Goal: Book appointment/travel/reservation

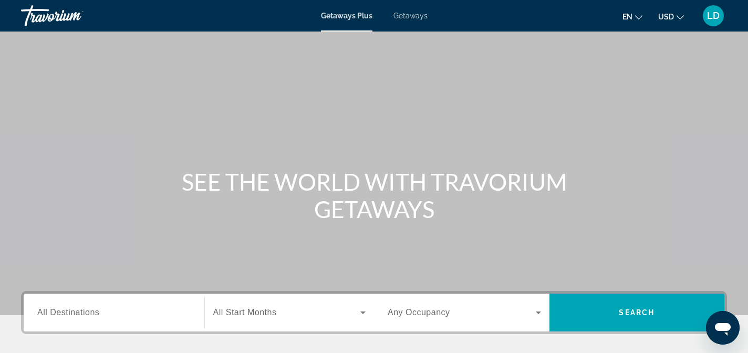
click at [86, 316] on span "All Destinations" at bounding box center [68, 312] width 62 height 9
click at [86, 316] on input "Destination All Destinations" at bounding box center [113, 313] width 153 height 13
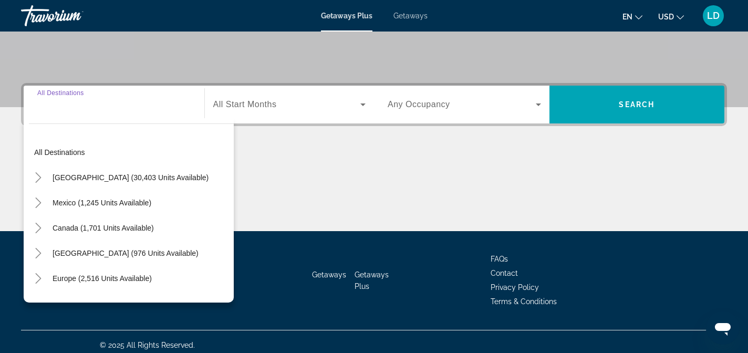
scroll to position [215, 0]
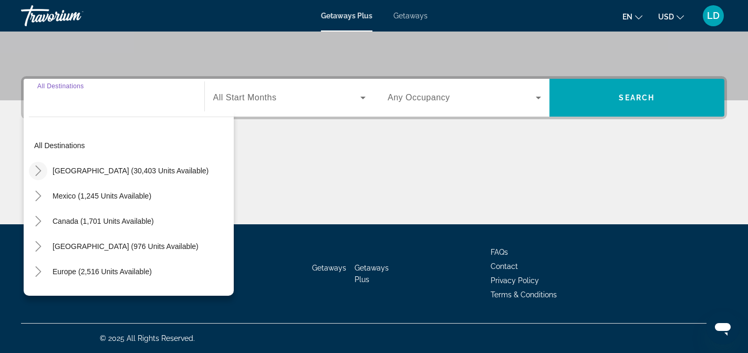
click at [40, 170] on icon "Toggle United States (30,403 units available)" at bounding box center [38, 170] width 11 height 11
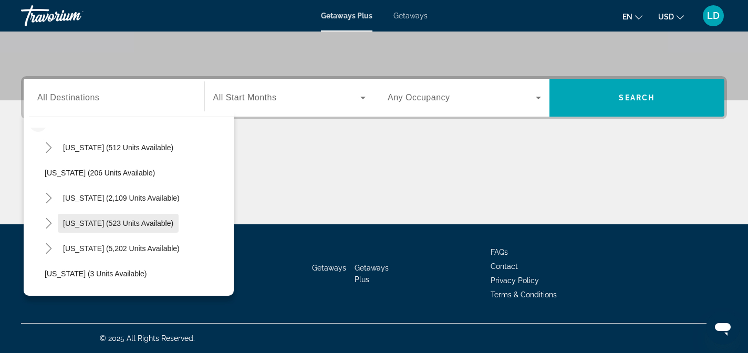
scroll to position [53, 0]
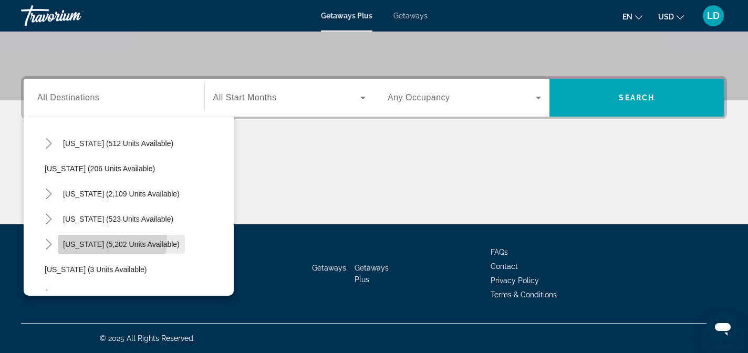
click at [93, 240] on span "[US_STATE] (5,202 units available)" at bounding box center [121, 244] width 117 height 8
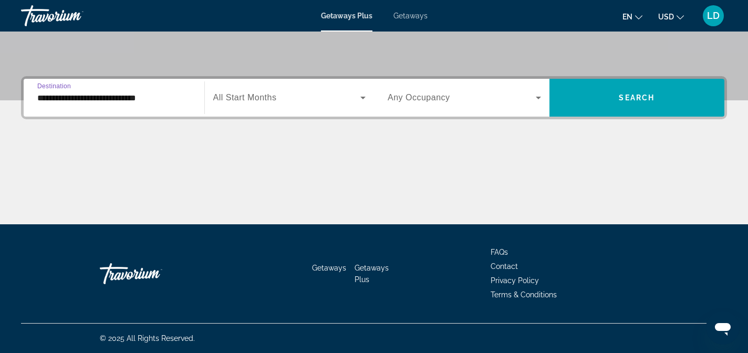
click at [81, 99] on input "**********" at bounding box center [113, 98] width 153 height 13
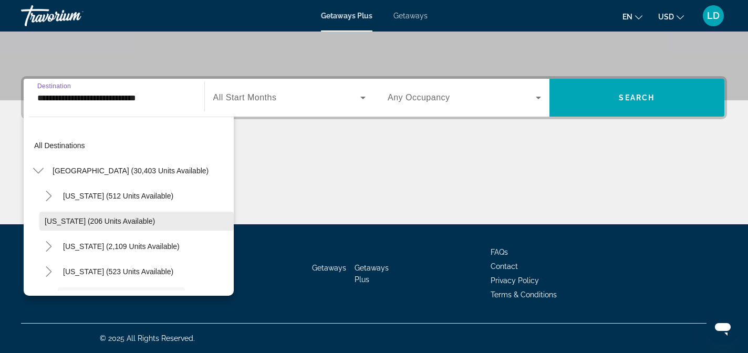
scroll to position [88, 0]
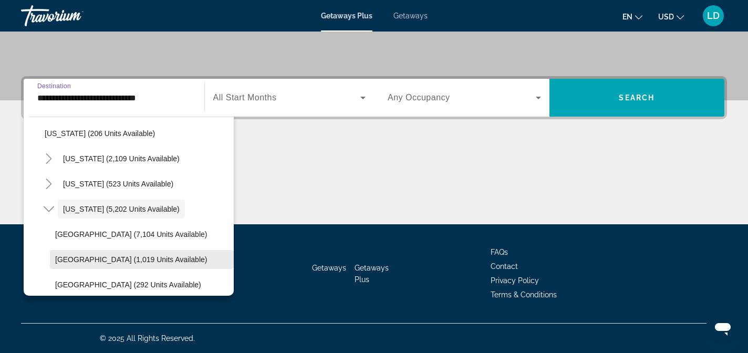
click at [70, 252] on span "Search widget" at bounding box center [142, 259] width 184 height 25
type input "**********"
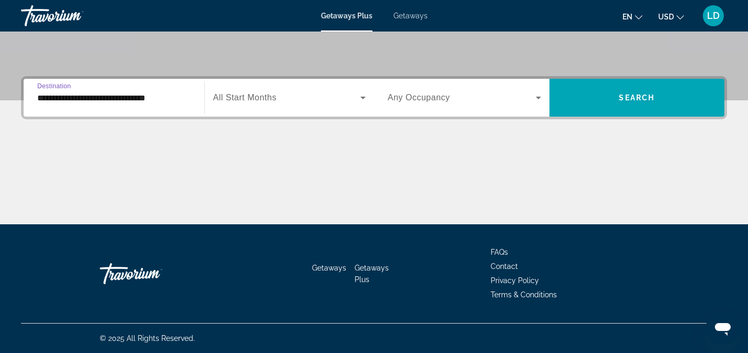
click at [278, 98] on span "Search widget" at bounding box center [287, 97] width 148 height 13
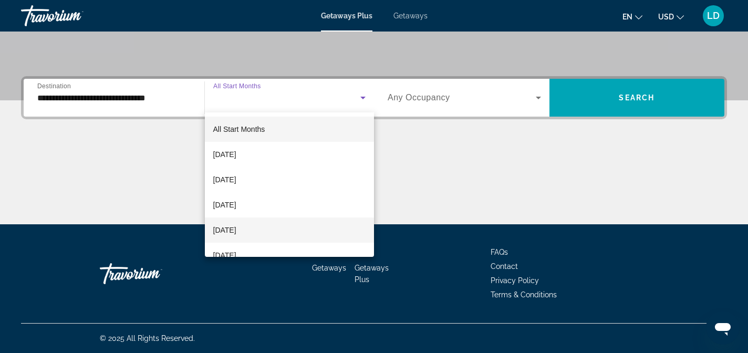
click at [236, 230] on span "[DATE]" at bounding box center [224, 230] width 23 height 13
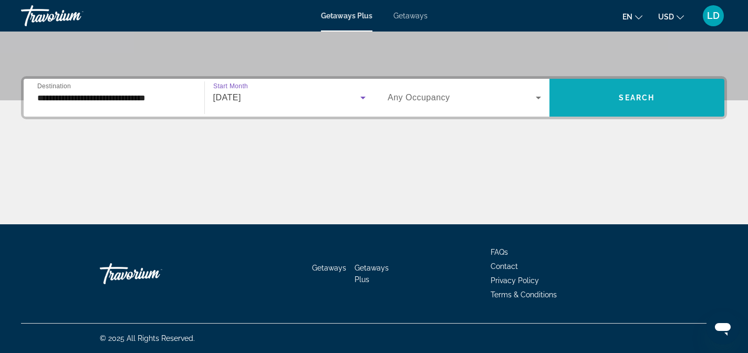
click at [577, 100] on span "Search widget" at bounding box center [636, 97] width 175 height 25
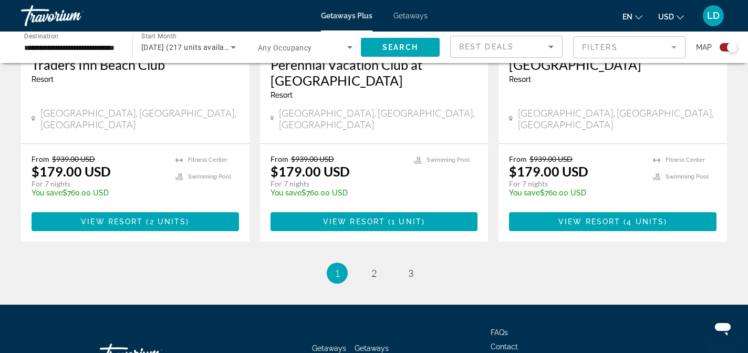
scroll to position [1719, 0]
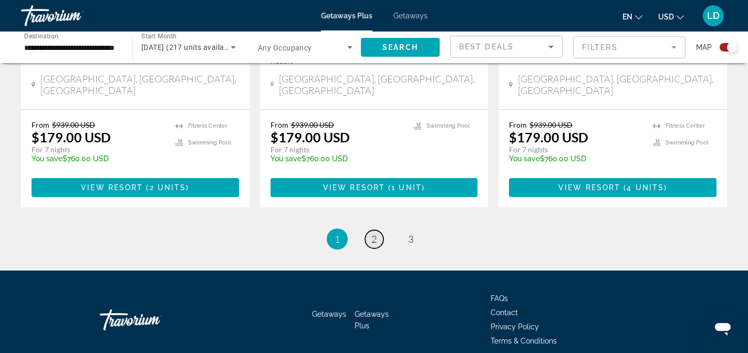
click at [374, 233] on span "2" at bounding box center [373, 239] width 5 height 12
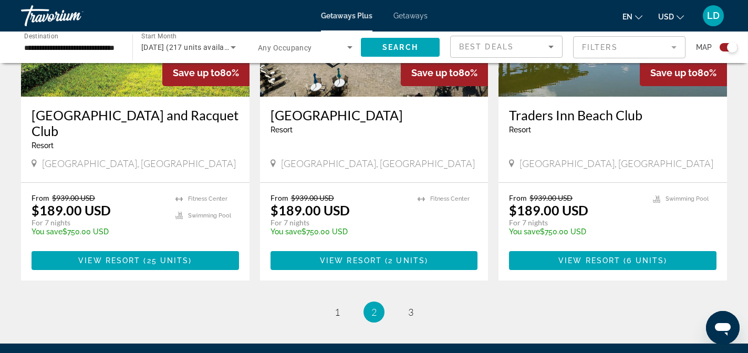
scroll to position [1703, 0]
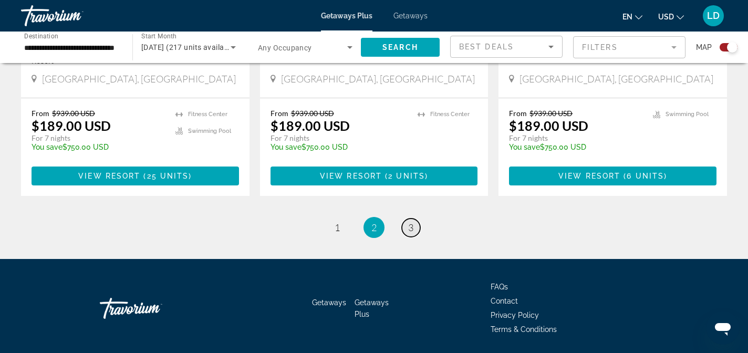
click at [410, 222] on span "3" at bounding box center [410, 228] width 5 height 12
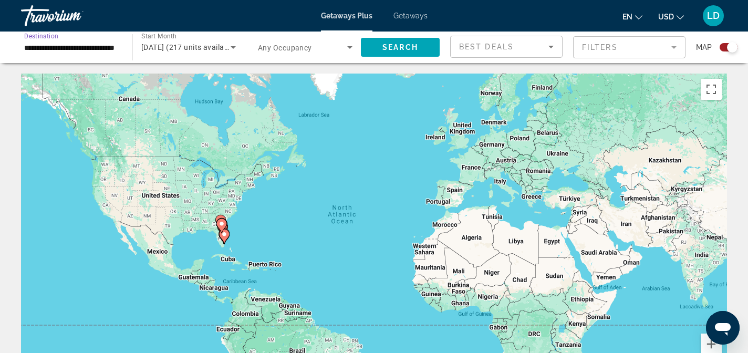
click at [52, 50] on input "**********" at bounding box center [71, 47] width 95 height 13
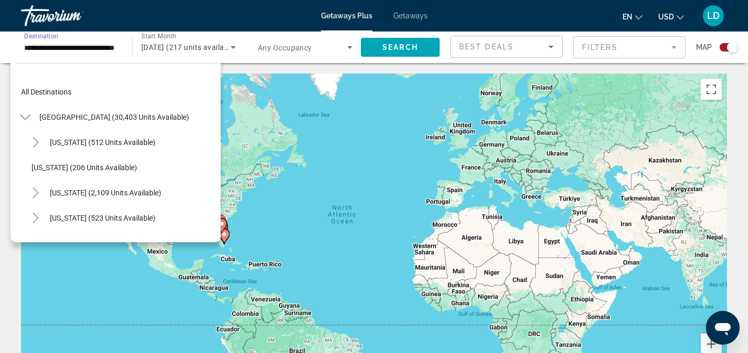
scroll to position [138, 0]
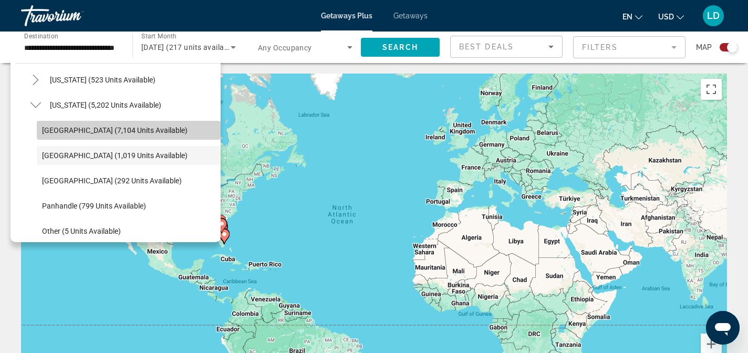
click at [50, 127] on span "[GEOGRAPHIC_DATA] (7,104 units available)" at bounding box center [114, 130] width 145 height 8
type input "**********"
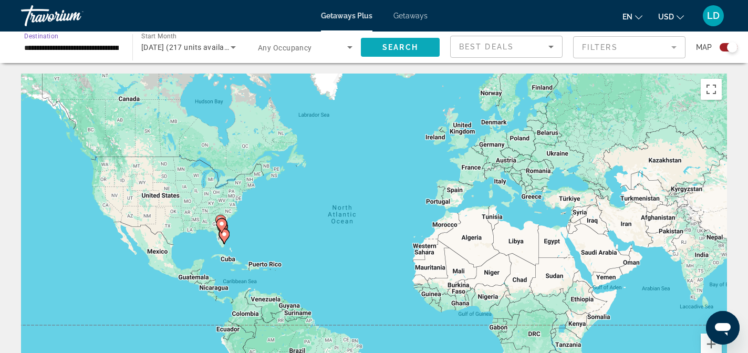
click at [400, 48] on span "Search" at bounding box center [400, 47] width 36 height 8
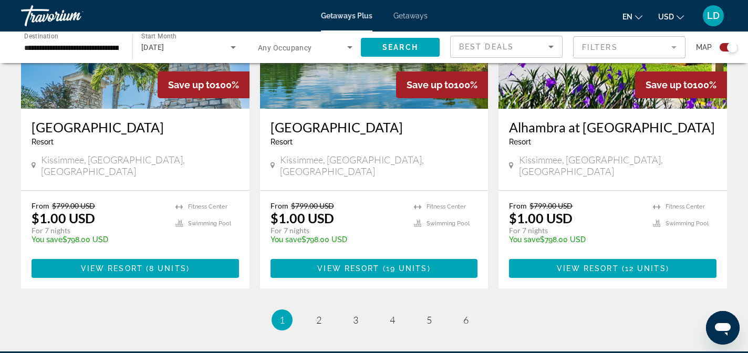
scroll to position [1645, 0]
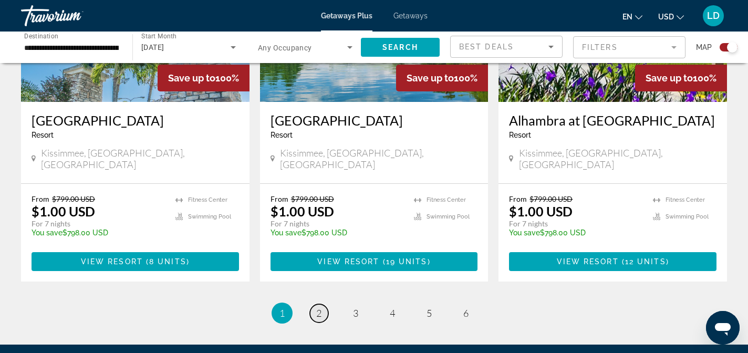
click at [320, 307] on span "2" at bounding box center [318, 313] width 5 height 12
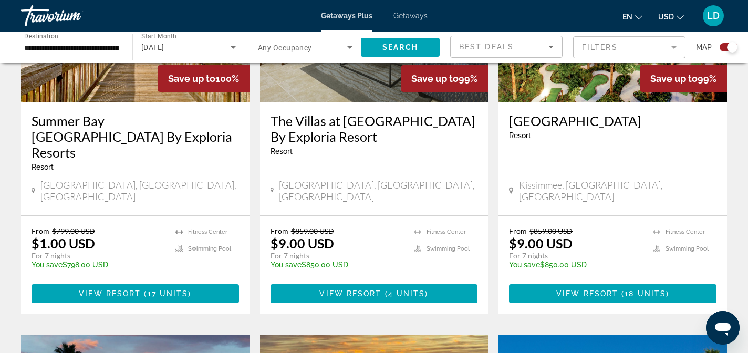
scroll to position [496, 0]
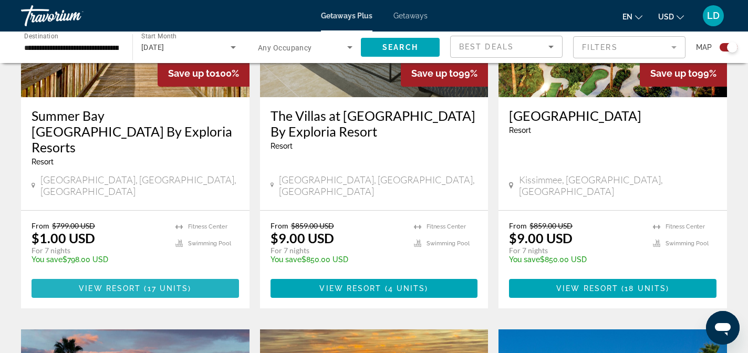
click at [127, 276] on span "Main content" at bounding box center [135, 288] width 207 height 25
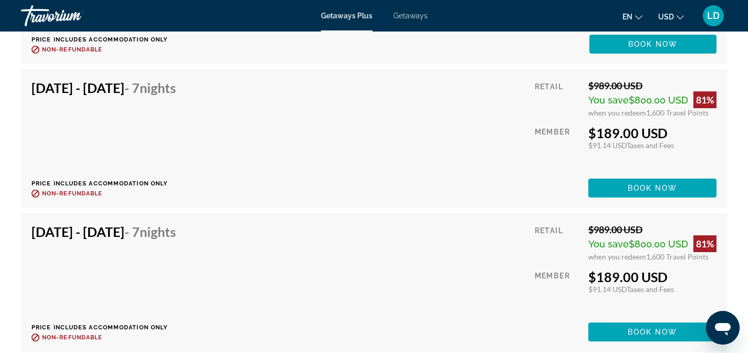
scroll to position [2867, 0]
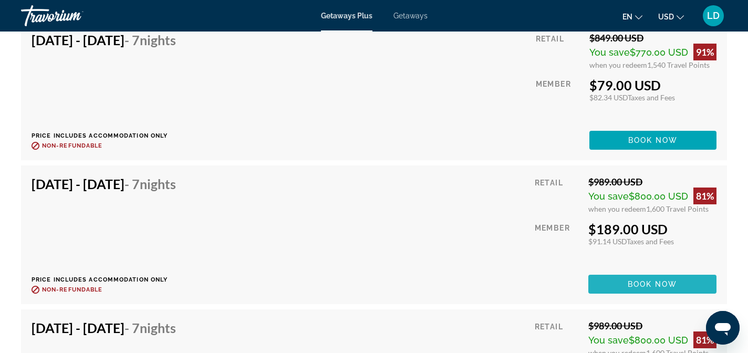
click at [650, 281] on span "Book now" at bounding box center [653, 284] width 50 height 8
